Goal: Information Seeking & Learning: Learn about a topic

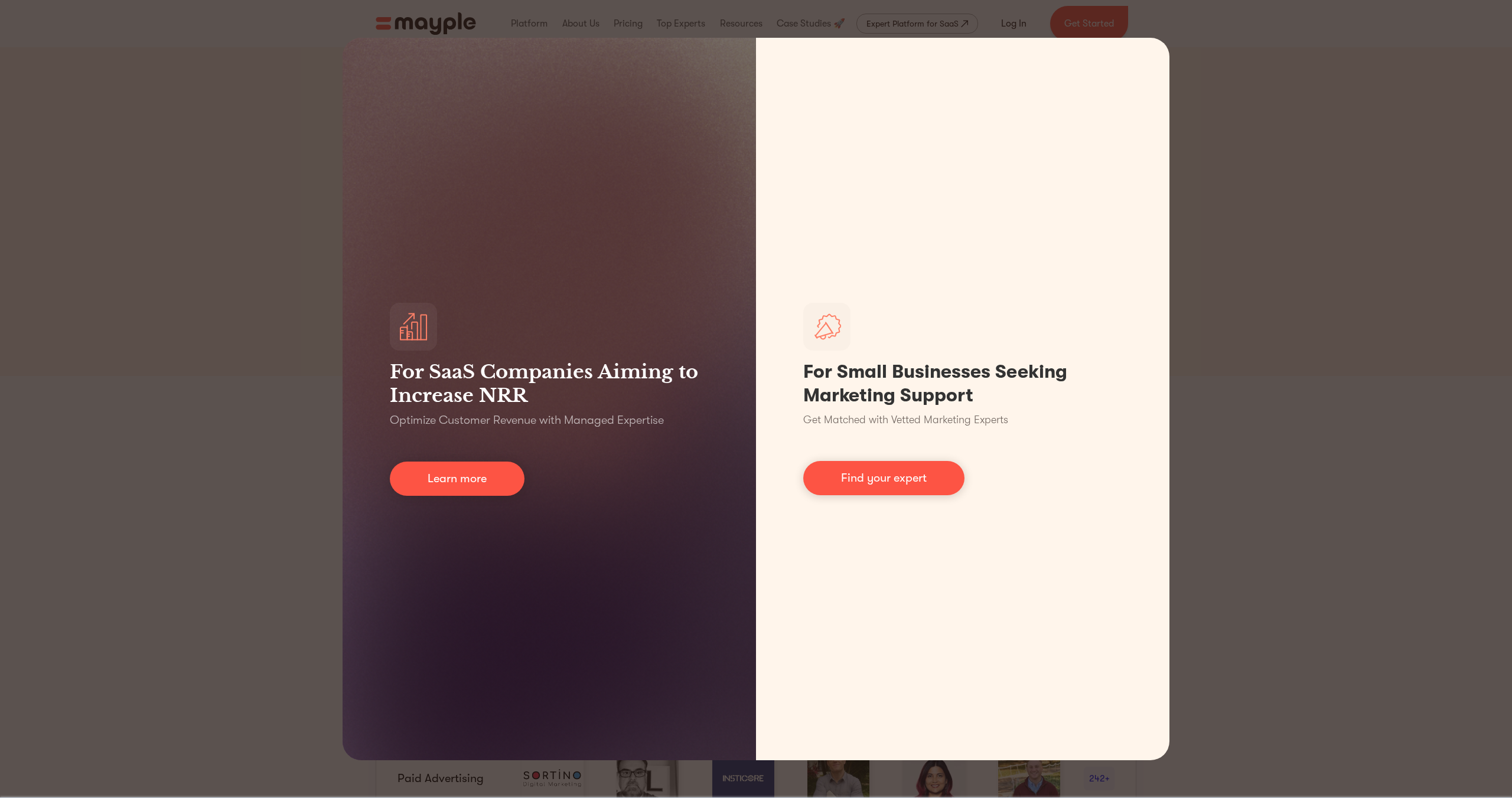
click at [1262, 287] on div "For SaaS Companies Aiming to Increase NRR Optimize Customer Revenue with Manage…" at bounding box center [756, 399] width 1512 height 798
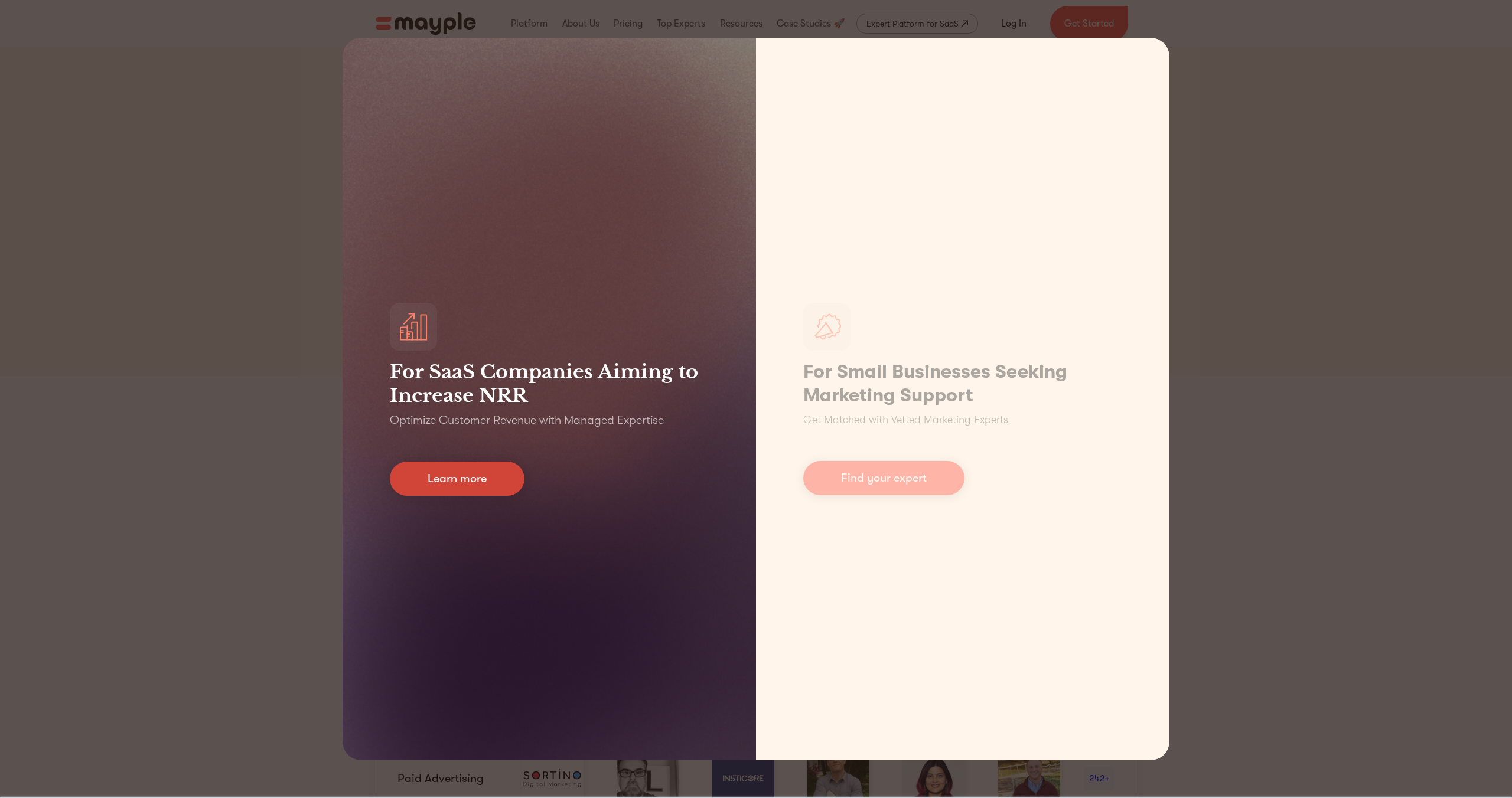
click at [473, 480] on link "Learn more" at bounding box center [457, 478] width 135 height 34
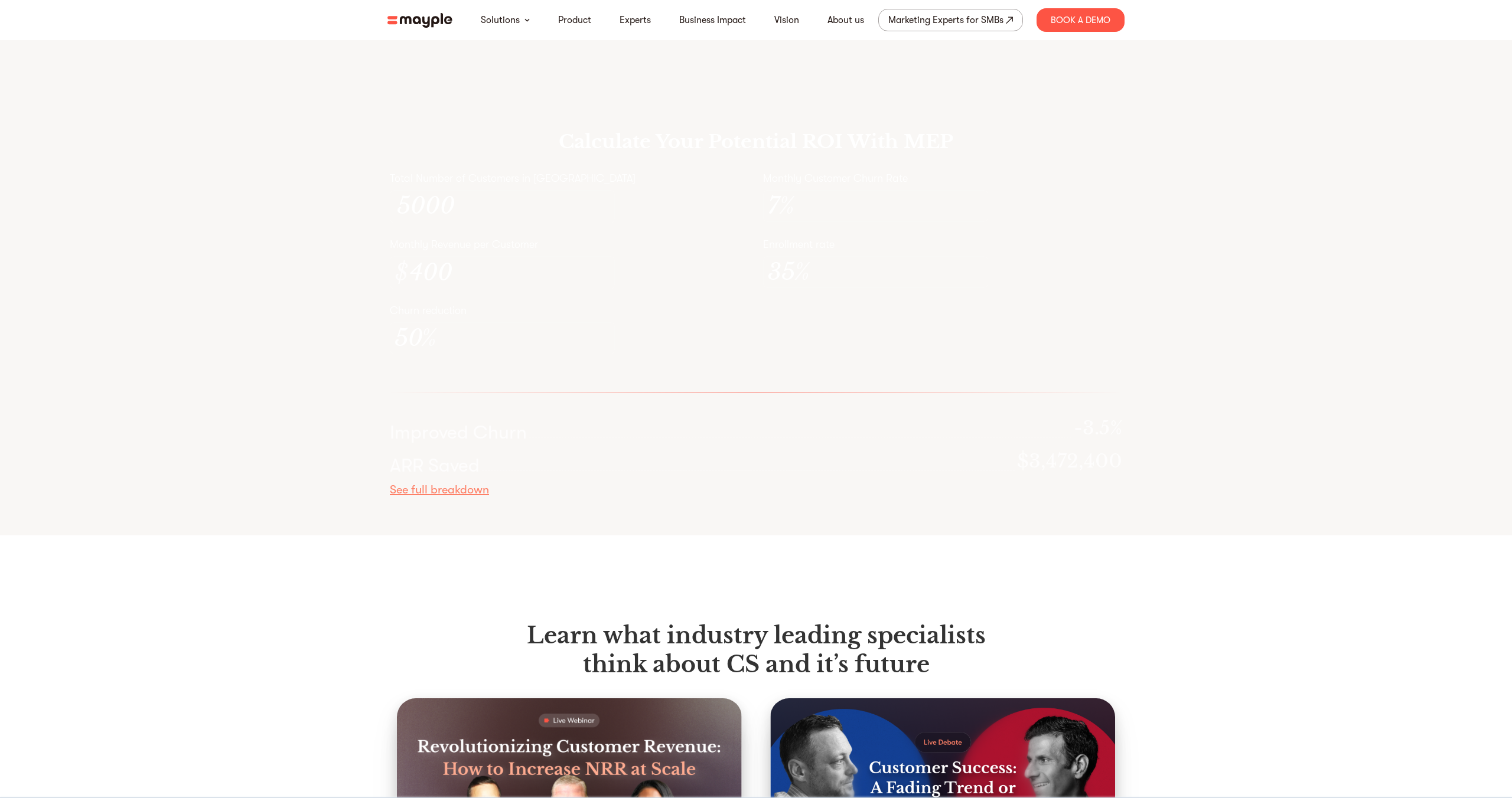
scroll to position [3646, 0]
drag, startPoint x: 615, startPoint y: 171, endPoint x: 772, endPoint y: 189, distance: 158.0
click at [772, 189] on div "Calculate Your Potential ROI With MEP Total Number of Customers in [GEOGRAPHIC_…" at bounding box center [756, 312] width 756 height 443
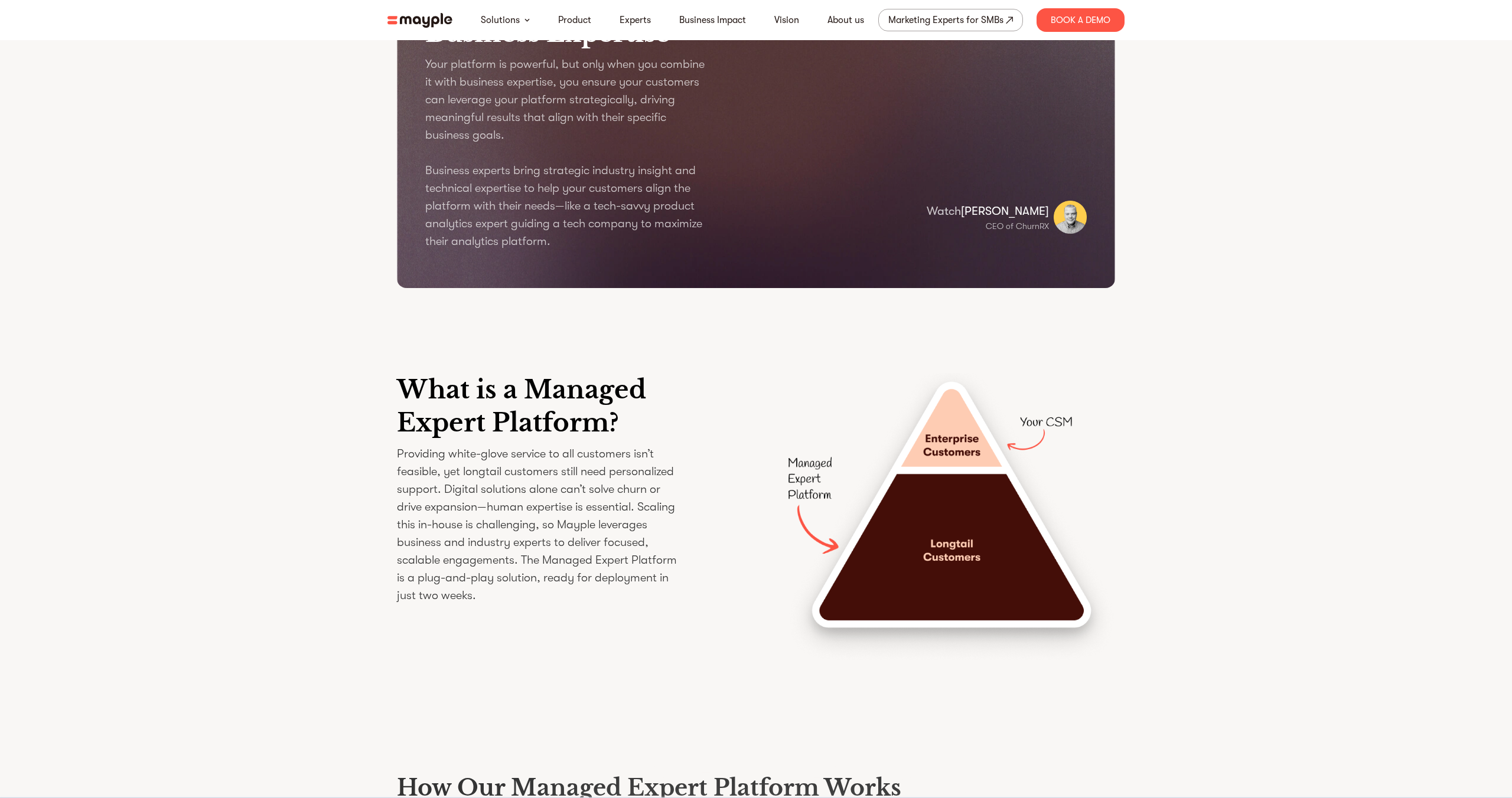
scroll to position [1251, 0]
